Goal: Transaction & Acquisition: Purchase product/service

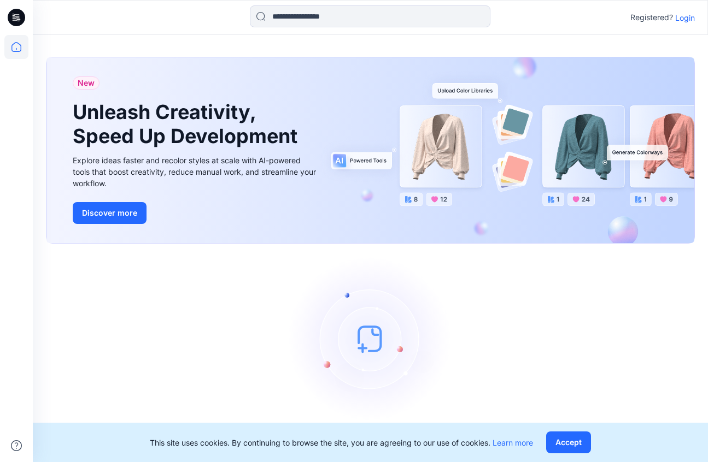
click at [681, 19] on p "Login" at bounding box center [685, 17] width 20 height 11
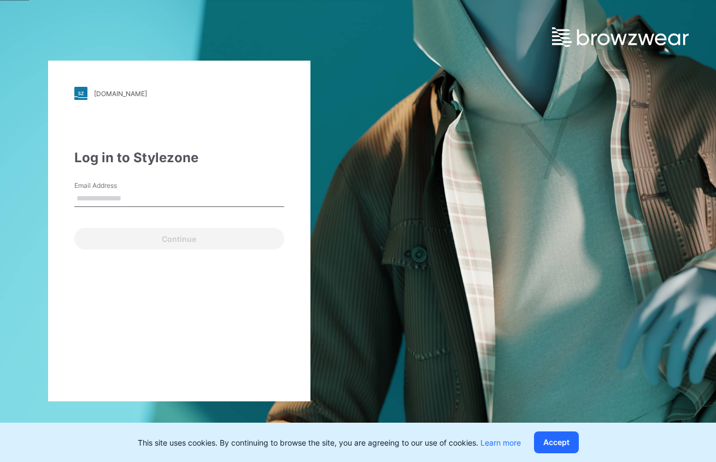
type input "**********"
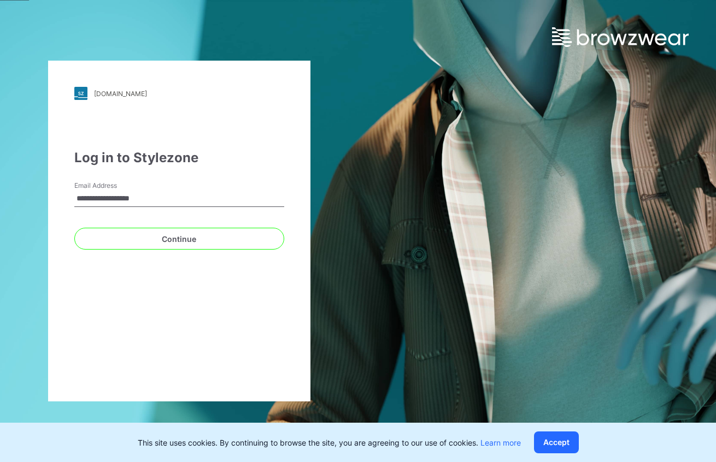
drag, startPoint x: 169, startPoint y: 207, endPoint x: 158, endPoint y: 227, distance: 22.5
click at [158, 227] on div "Continue" at bounding box center [179, 236] width 210 height 26
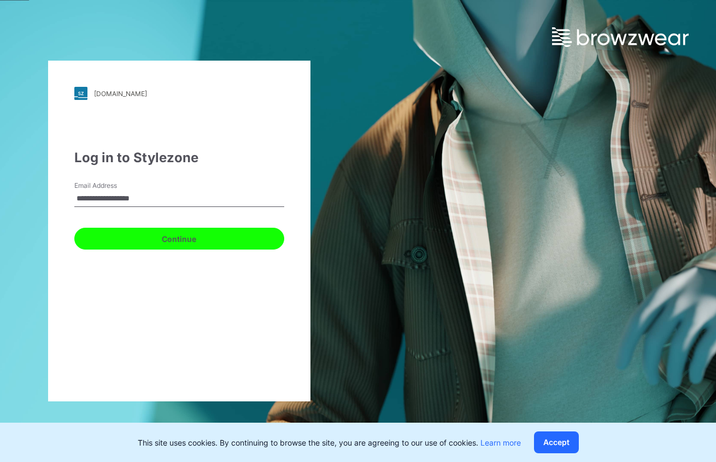
click at [156, 239] on button "Continue" at bounding box center [179, 239] width 210 height 22
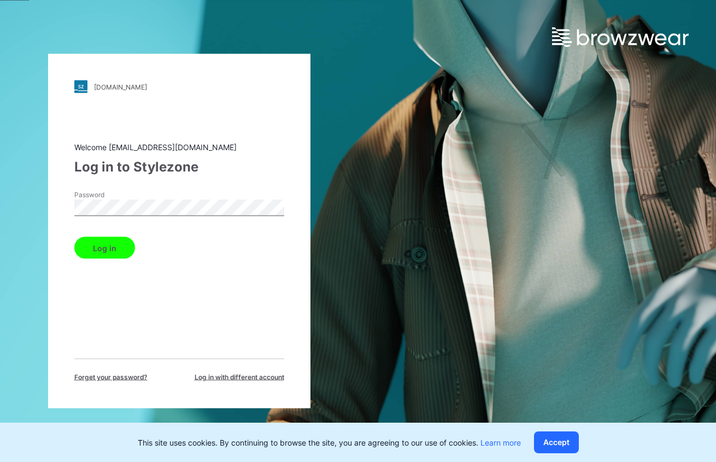
drag, startPoint x: 116, startPoint y: 252, endPoint x: 121, endPoint y: 244, distance: 10.0
click at [119, 250] on button "Log in" at bounding box center [104, 248] width 61 height 22
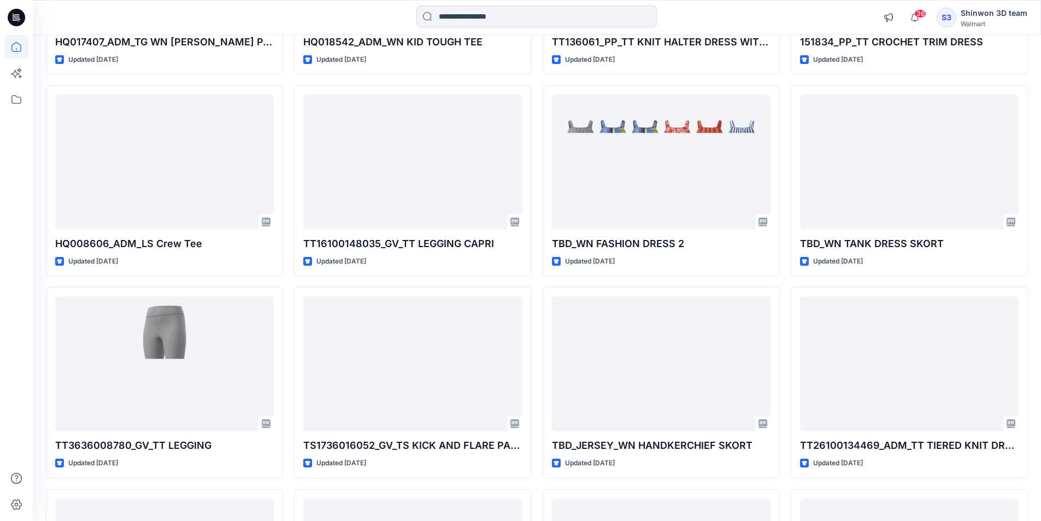
scroll to position [710, 0]
